Goal: Information Seeking & Learning: Learn about a topic

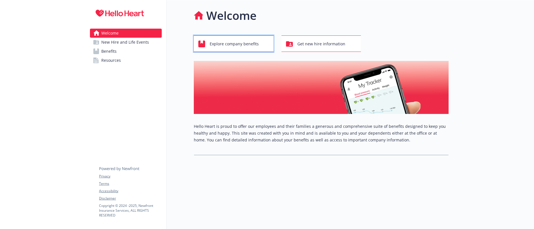
click at [207, 46] on div "Explore company benefits" at bounding box center [234, 44] width 72 height 11
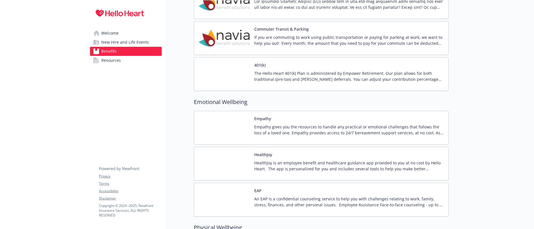
scroll to position [740, 0]
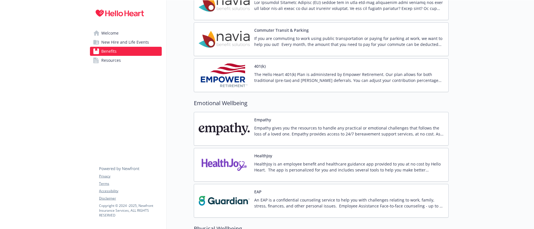
click at [317, 191] on div "EAP An EAP is a confidential counseling service to help you with challenges rel…" at bounding box center [349, 201] width 190 height 24
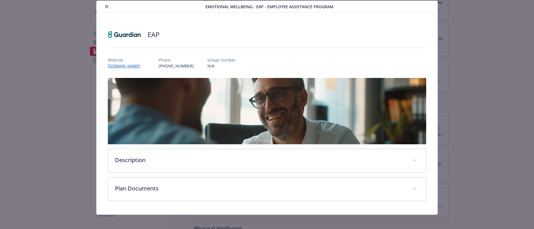
scroll to position [22, 0]
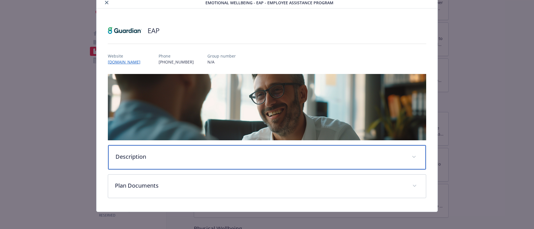
click at [257, 160] on p "Description" at bounding box center [260, 157] width 289 height 9
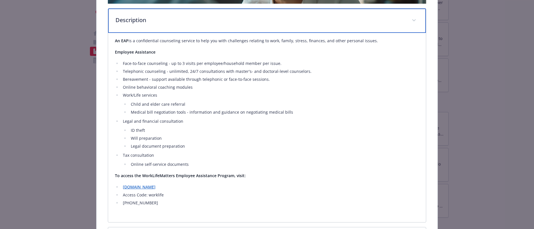
scroll to position [169, 0]
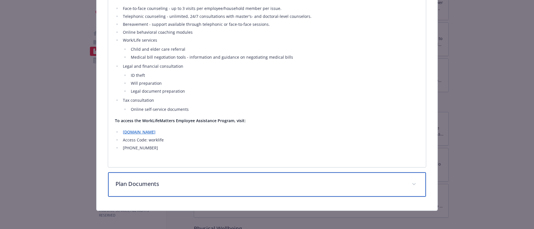
click at [145, 177] on div "Plan Documents" at bounding box center [267, 185] width 318 height 24
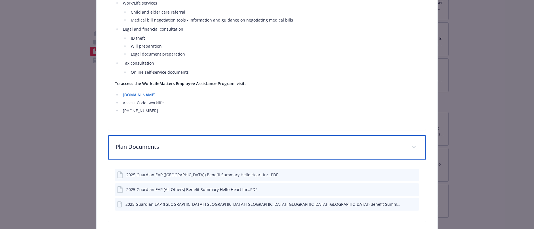
scroll to position [275, 0]
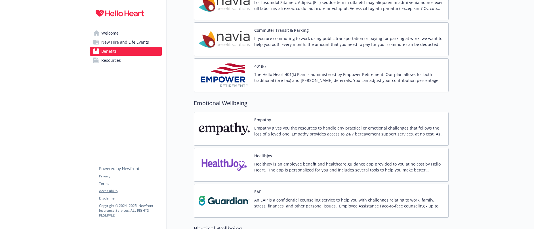
click at [276, 166] on p "HealthJoy is an employee benefit and healthcare guidance app provided to you at…" at bounding box center [349, 167] width 190 height 12
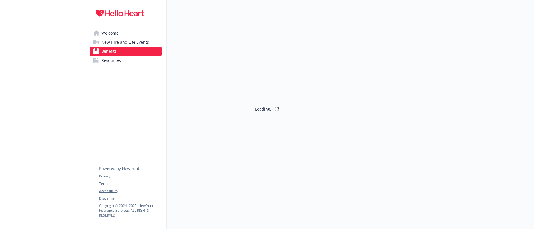
scroll to position [740, 0]
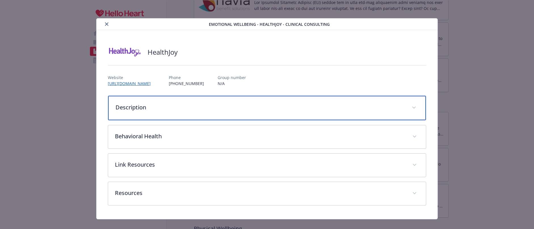
click at [259, 114] on div "Description" at bounding box center [267, 108] width 318 height 24
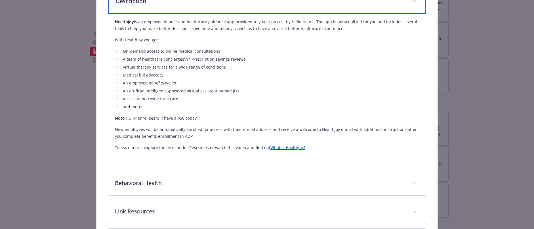
scroll to position [108, 0]
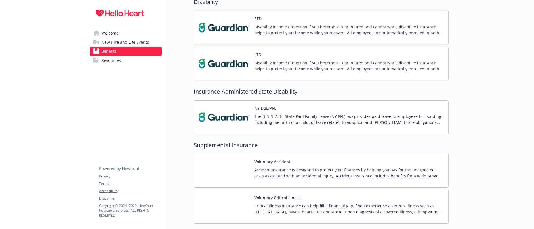
scroll to position [447, 0]
click at [110, 62] on span "Resources" at bounding box center [111, 60] width 20 height 9
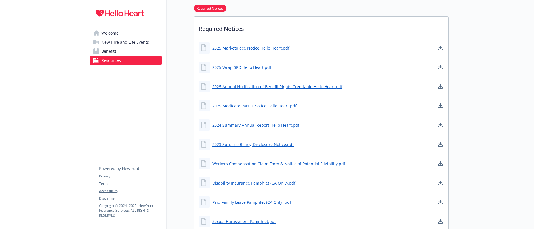
scroll to position [231, 0]
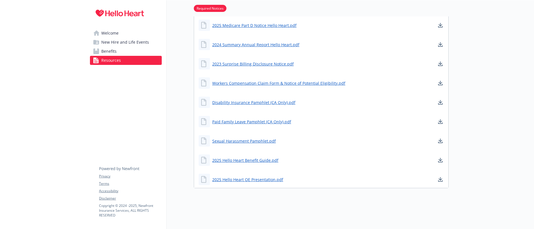
click at [125, 35] on link "Welcome" at bounding box center [126, 33] width 72 height 9
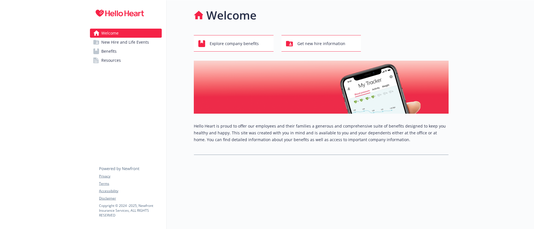
scroll to position [0, 0]
click at [324, 41] on span "Get new hire information" at bounding box center [321, 43] width 48 height 11
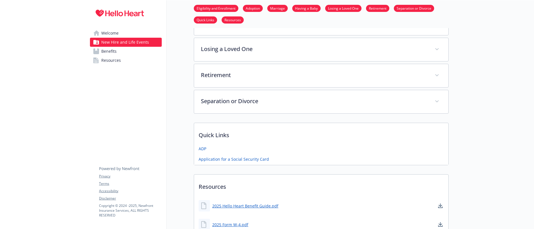
scroll to position [187, 0]
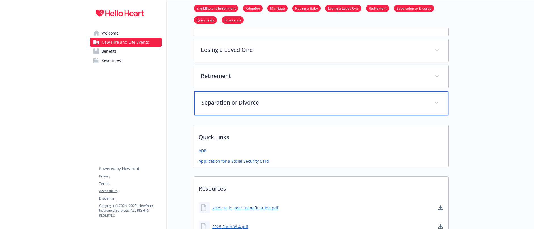
click at [277, 106] on p "Separation or Divorce" at bounding box center [315, 102] width 226 height 9
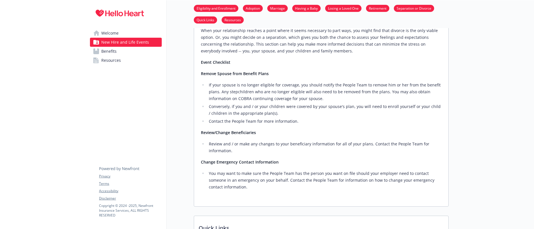
scroll to position [188, 0]
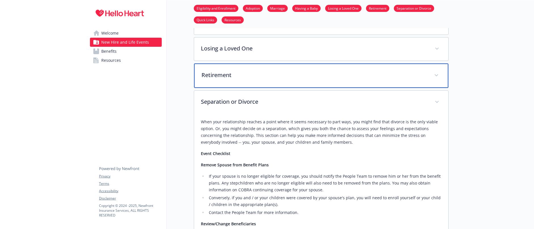
click at [305, 79] on div "Retirement" at bounding box center [321, 76] width 254 height 24
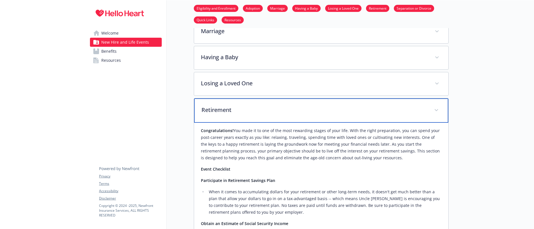
scroll to position [153, 0]
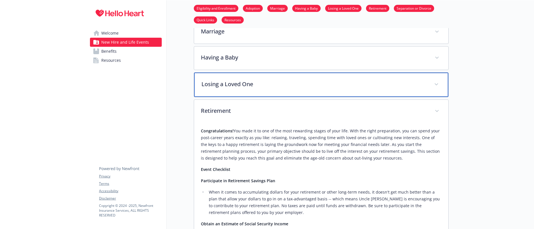
click at [324, 88] on div "Losing a Loved One" at bounding box center [321, 85] width 254 height 24
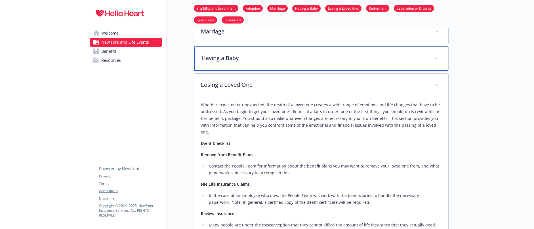
click at [318, 59] on p "Having a Baby" at bounding box center [315, 58] width 226 height 9
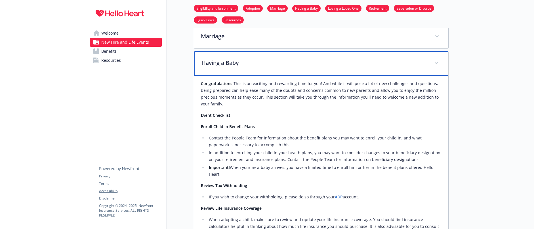
scroll to position [120, 0]
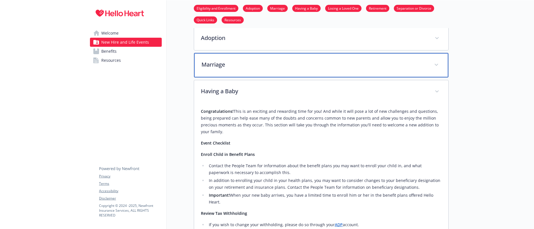
click at [307, 69] on div "Marriage" at bounding box center [321, 65] width 254 height 24
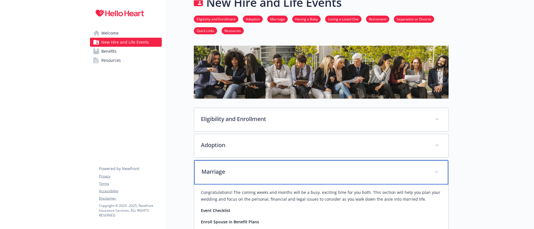
scroll to position [0, 0]
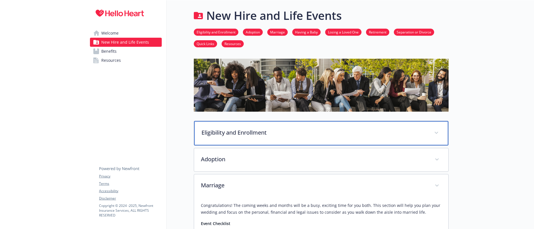
click at [293, 123] on div "Eligibility and Enrollment" at bounding box center [321, 133] width 254 height 24
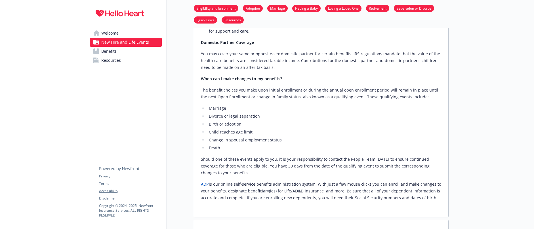
scroll to position [240, 0]
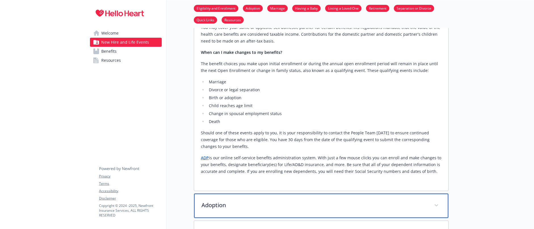
click at [276, 201] on p "Adoption" at bounding box center [315, 205] width 226 height 9
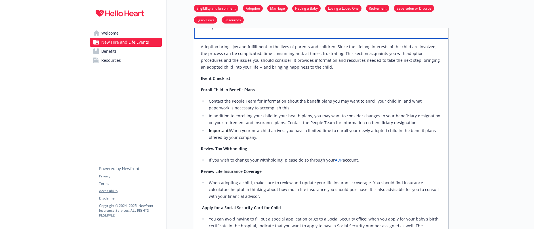
scroll to position [419, 0]
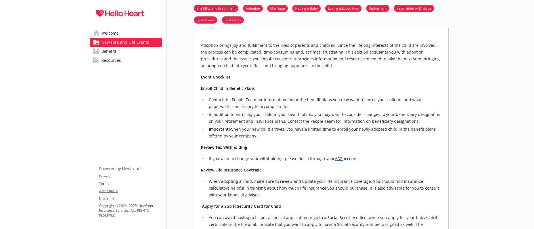
click at [114, 31] on span "Welcome" at bounding box center [109, 33] width 17 height 9
